Goal: Task Accomplishment & Management: Use online tool/utility

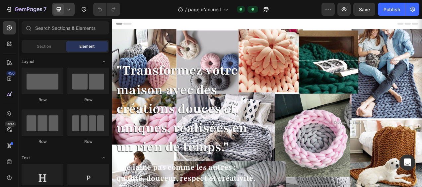
click at [70, 12] on icon at bounding box center [68, 9] width 7 height 7
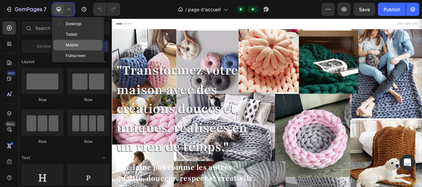
click at [63, 46] on span at bounding box center [61, 44] width 10 height 5
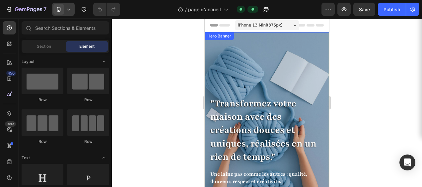
click at [219, 40] on div ""Transformez votre maison avec des créations douces et uniques, réalisées en un…" at bounding box center [267, 125] width 124 height 187
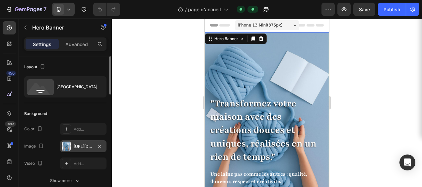
click at [74, 146] on div "[URL][DOMAIN_NAME]" at bounding box center [83, 147] width 19 height 6
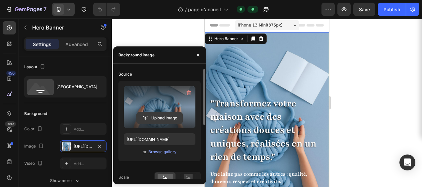
click at [160, 117] on input "file" at bounding box center [160, 117] width 46 height 11
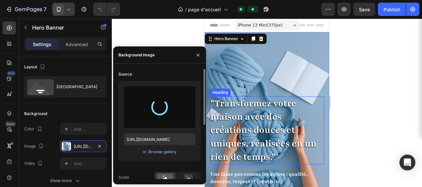
type input "[URL][DOMAIN_NAME]"
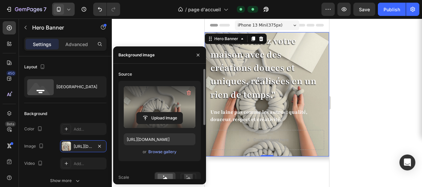
click at [186, 180] on div "Source Upload Image [URL][DOMAIN_NAME] or Browse gallery Scale Position Repeat …" at bounding box center [159, 124] width 93 height 121
click at [186, 177] on rect at bounding box center [188, 177] width 9 height 7
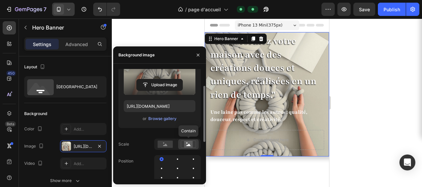
scroll to position [66, 0]
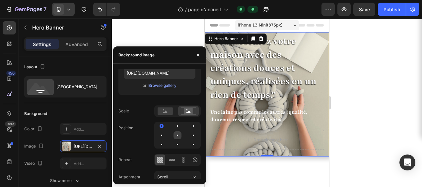
click at [177, 135] on div at bounding box center [177, 135] width 1 height 1
click at [164, 114] on rect at bounding box center [165, 110] width 15 height 7
click at [179, 146] on div at bounding box center [177, 145] width 8 height 8
click at [183, 161] on icon at bounding box center [183, 160] width 7 height 7
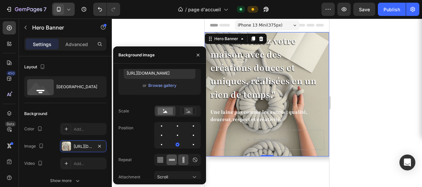
click at [174, 161] on icon at bounding box center [171, 160] width 7 height 7
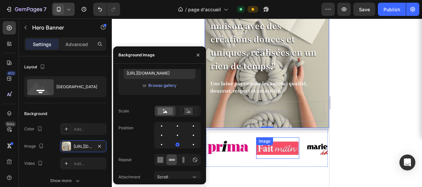
scroll to position [0, 0]
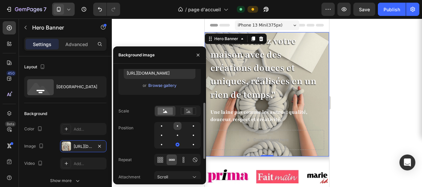
click at [177, 126] on div at bounding box center [177, 125] width 1 height 1
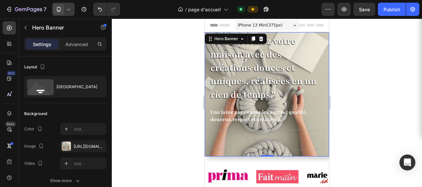
click at [346, 135] on div at bounding box center [267, 103] width 310 height 168
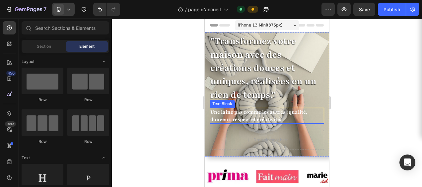
click at [317, 110] on p "Une laine pas comme les autres : qualité, douceur, respect et créativité." at bounding box center [266, 115] width 113 height 15
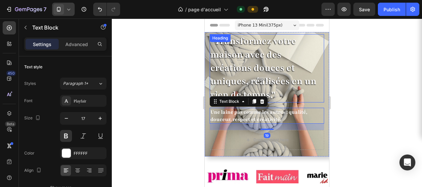
click at [315, 87] on h2 ""Transformez votre maison avec des créations douces et uniques, réalisées en un…" at bounding box center [267, 68] width 114 height 68
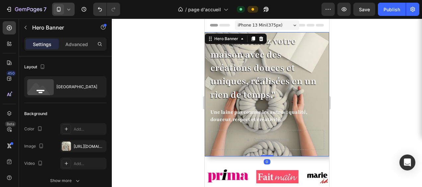
click at [321, 107] on div ""Transformez votre maison avec des créations douces et uniques, réalisées en un…" at bounding box center [267, 93] width 124 height 128
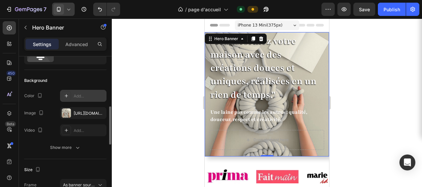
scroll to position [66, 0]
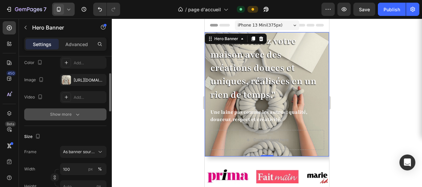
click at [76, 116] on icon "button" at bounding box center [77, 114] width 7 height 7
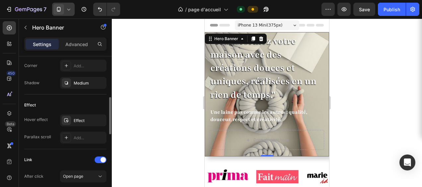
scroll to position [298, 0]
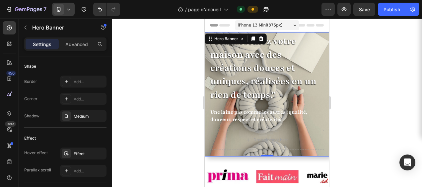
click at [369, 107] on div at bounding box center [267, 103] width 310 height 168
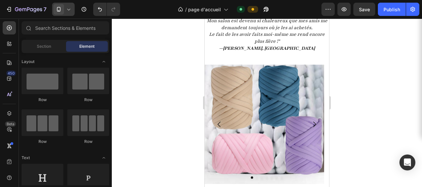
scroll to position [829, 0]
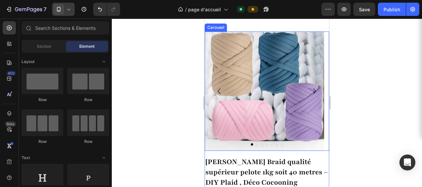
click at [310, 95] on icon "Carousel Next Arrow" at bounding box center [314, 91] width 8 height 8
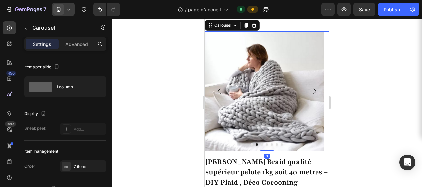
click at [310, 95] on icon "Carousel Next Arrow" at bounding box center [314, 91] width 8 height 8
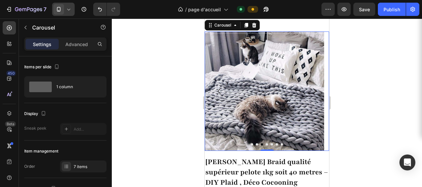
click at [310, 95] on icon "Carousel Next Arrow" at bounding box center [314, 91] width 8 height 8
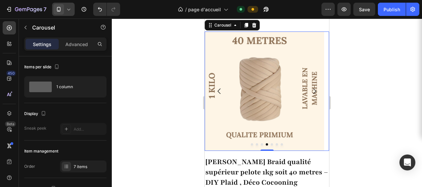
click at [310, 95] on icon "Carousel Next Arrow" at bounding box center [314, 91] width 8 height 8
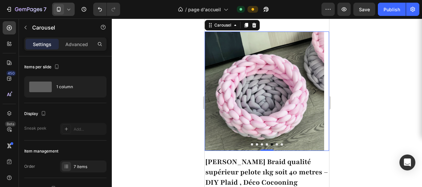
click at [310, 95] on icon "Carousel Next Arrow" at bounding box center [314, 91] width 8 height 8
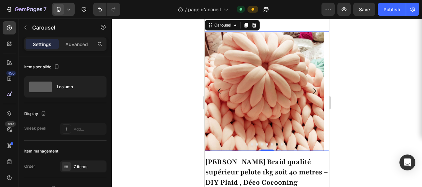
click at [310, 95] on icon "Carousel Next Arrow" at bounding box center [314, 91] width 8 height 8
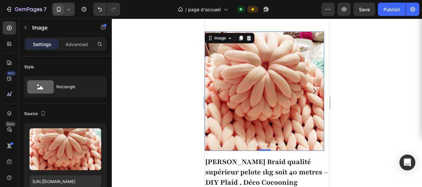
click at [310, 109] on img at bounding box center [264, 91] width 119 height 119
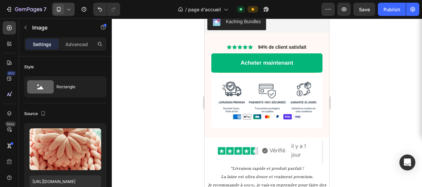
scroll to position [1459, 0]
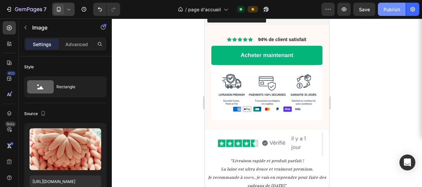
click at [391, 8] on div "Publish" at bounding box center [391, 9] width 17 height 7
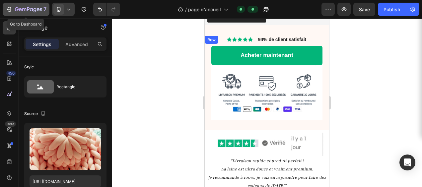
click at [10, 10] on icon "button" at bounding box center [9, 9] width 7 height 7
